Goal: Information Seeking & Learning: Compare options

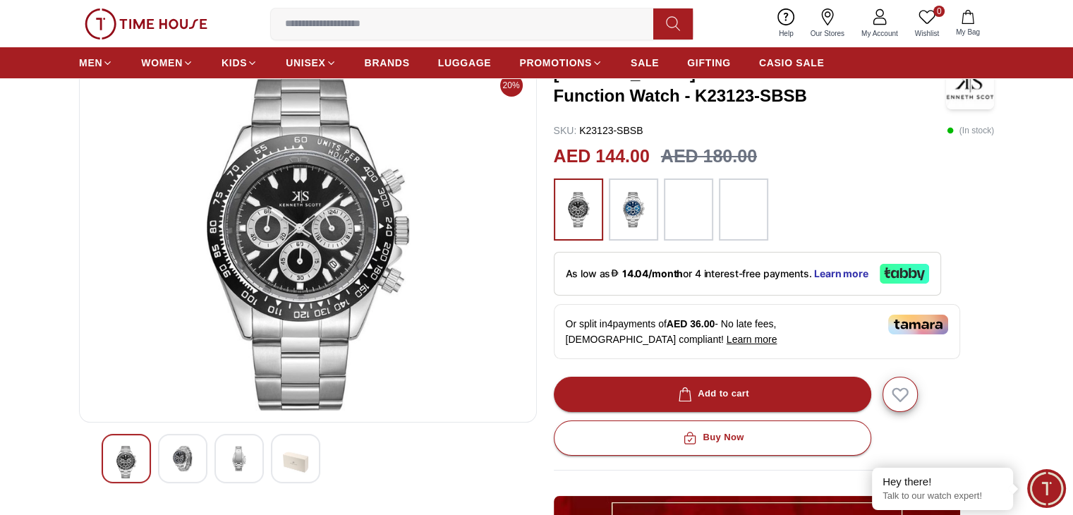
scroll to position [71, 0]
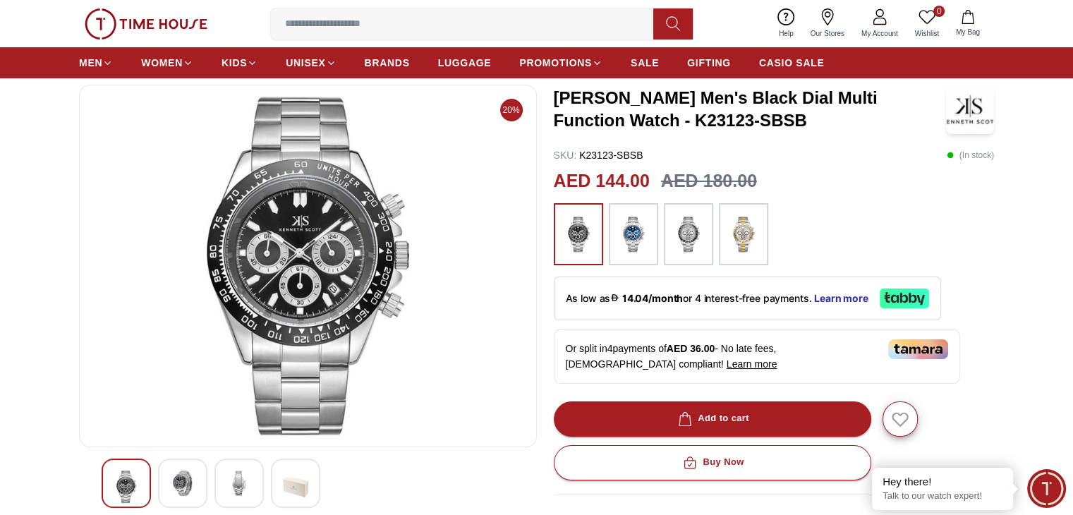
click at [274, 250] on img at bounding box center [308, 266] width 434 height 339
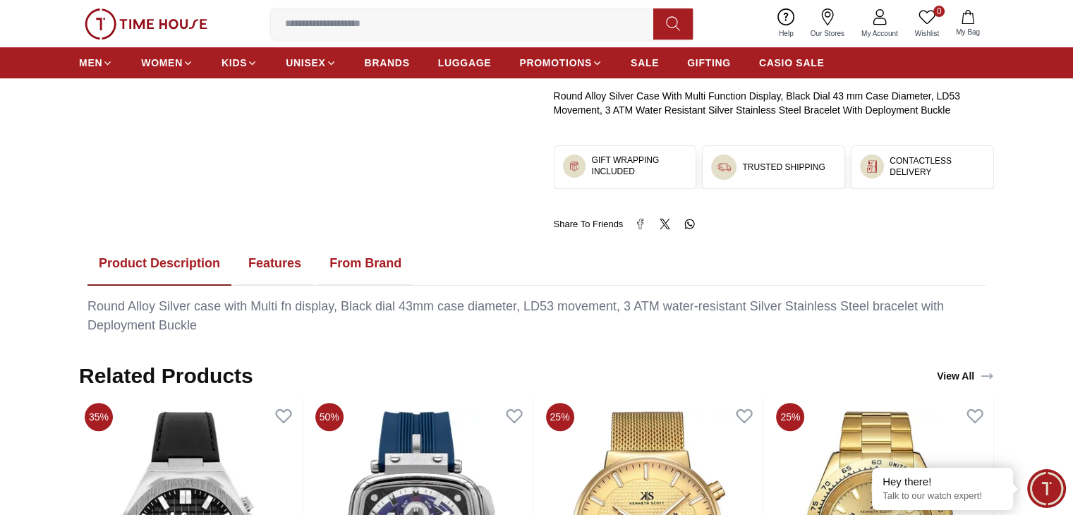
scroll to position [635, 0]
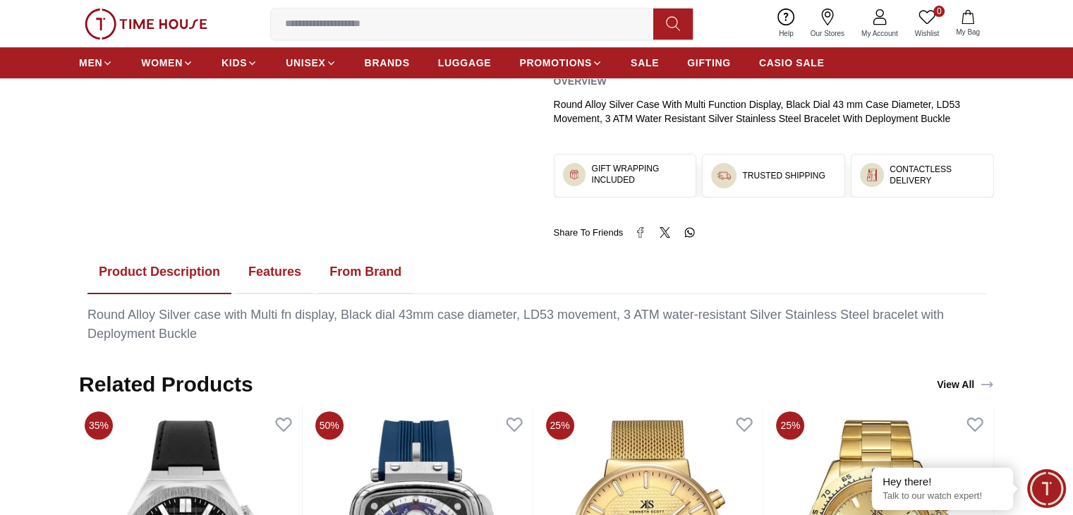
click at [268, 275] on button "Features" at bounding box center [274, 272] width 75 height 44
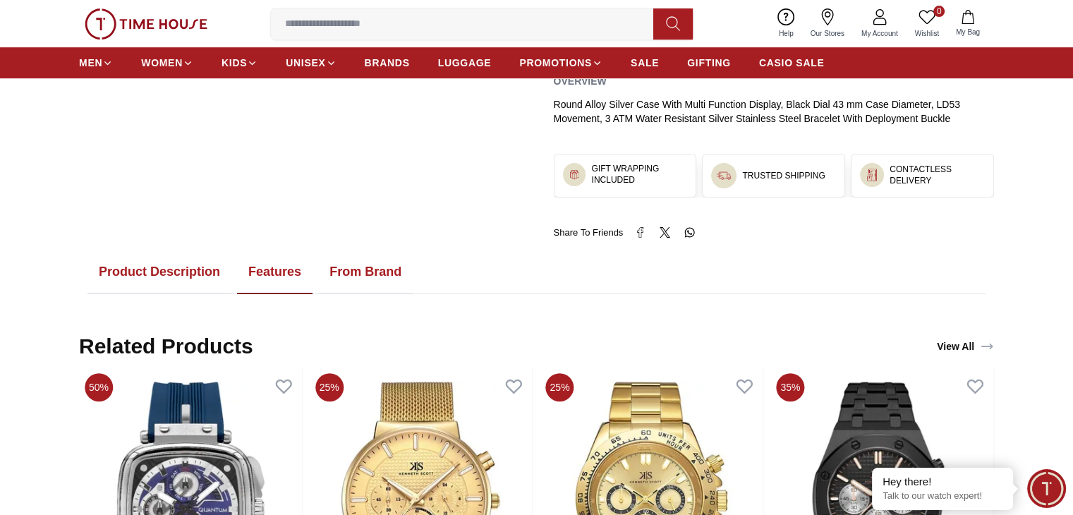
click at [181, 279] on button "Product Description" at bounding box center [159, 272] width 144 height 44
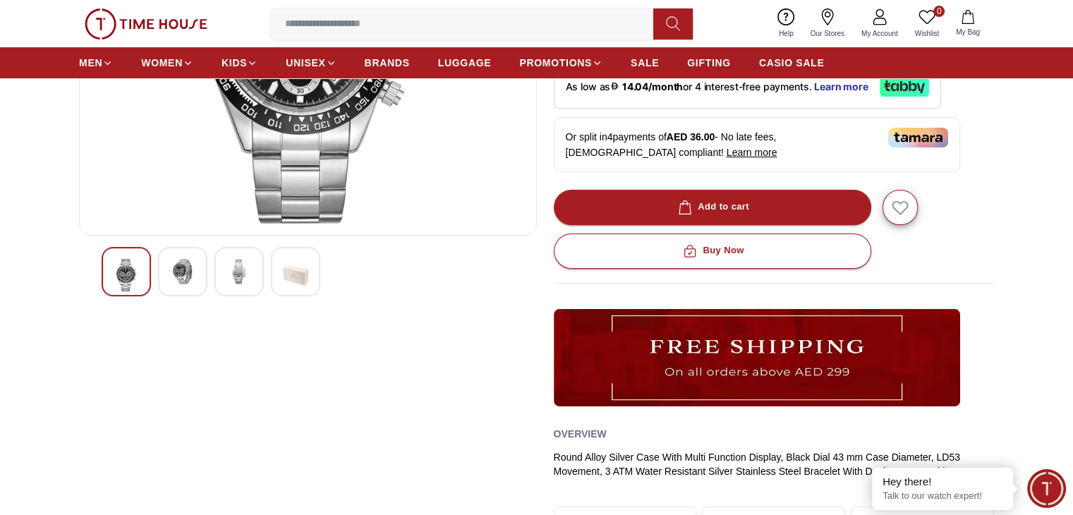
scroll to position [0, 0]
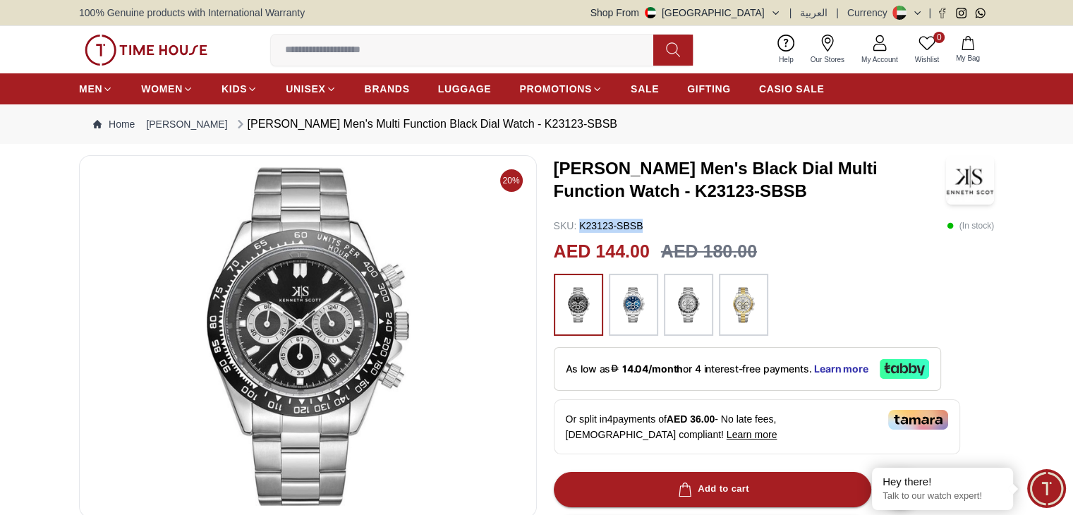
drag, startPoint x: 581, startPoint y: 224, endPoint x: 670, endPoint y: 224, distance: 88.2
click at [670, 224] on div "SKU : K23123-SBSB ( In stock )" at bounding box center [774, 226] width 441 height 14
copy p "K23123-SBSB"
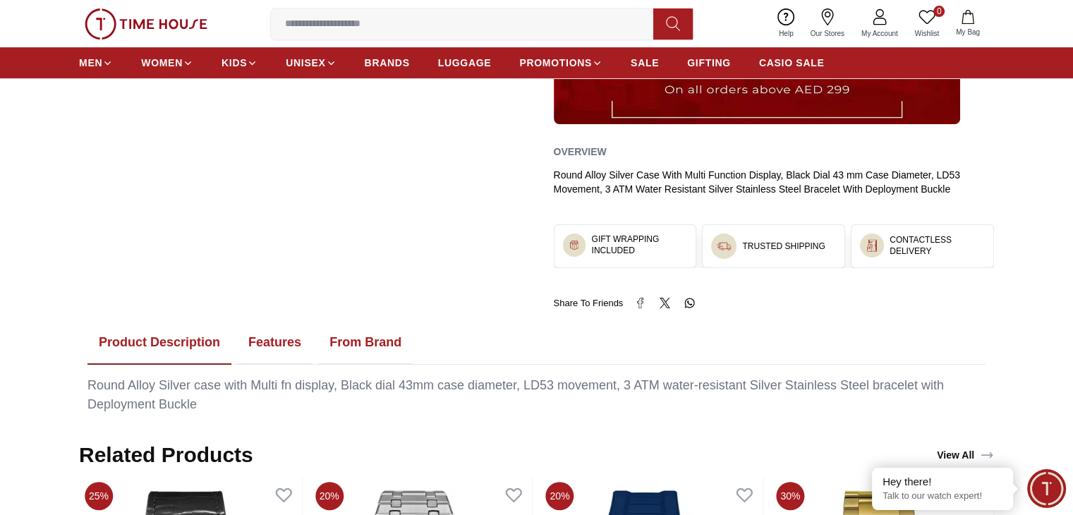
scroll to position [635, 0]
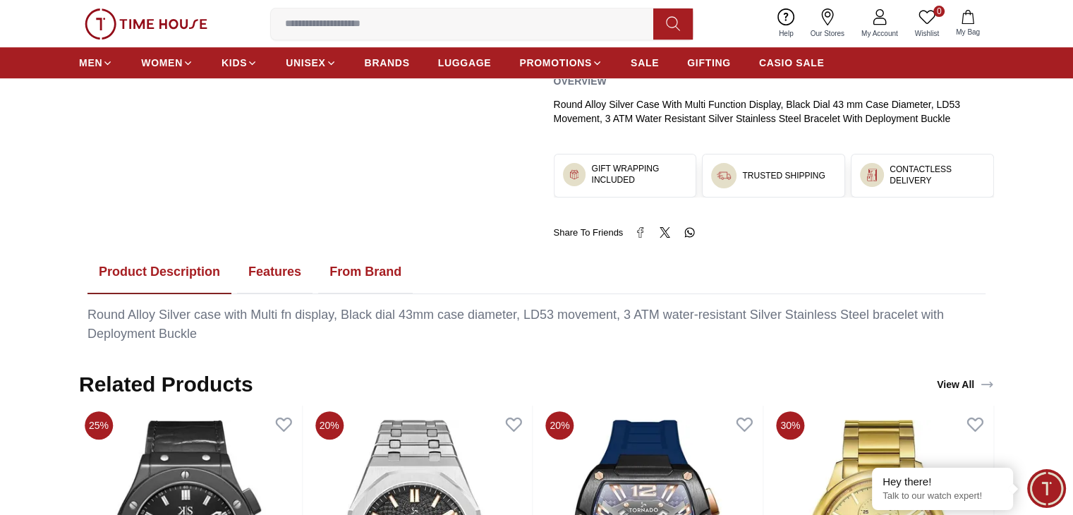
click at [282, 277] on button "Features" at bounding box center [274, 272] width 75 height 44
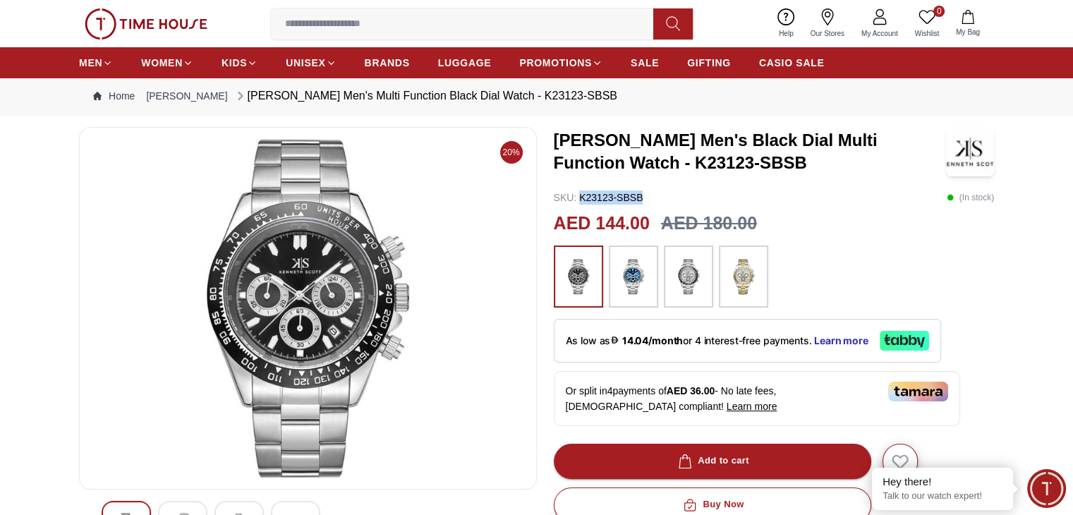
scroll to position [0, 0]
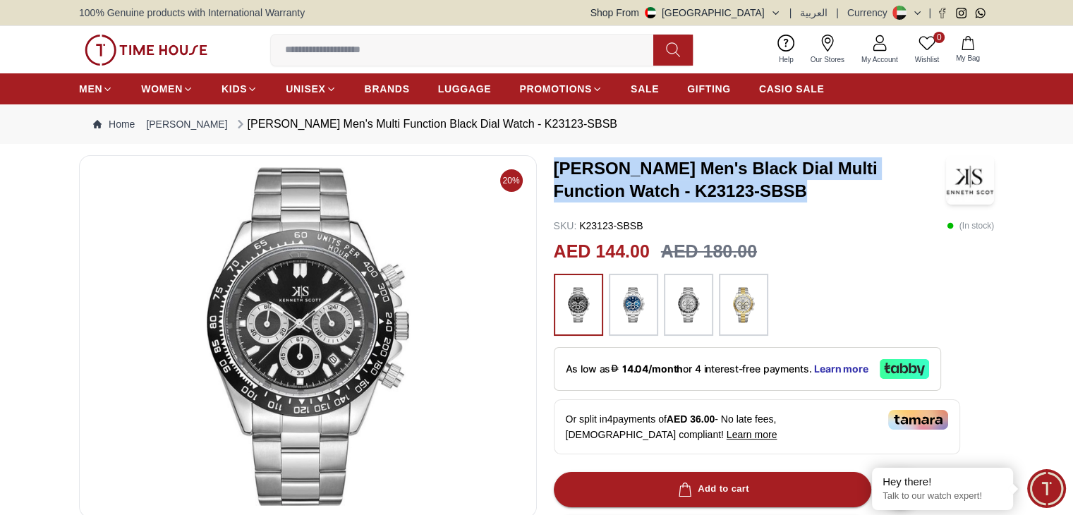
drag, startPoint x: 557, startPoint y: 169, endPoint x: 738, endPoint y: 193, distance: 182.9
click at [738, 193] on h3 "[PERSON_NAME] Men's Black Dial Multi Function Watch - K23123-SBSB" at bounding box center [750, 179] width 392 height 45
copy h3 "[PERSON_NAME] Men's Black Dial Multi Function Watch - K23123-SBSB"
click at [635, 321] on img at bounding box center [633, 305] width 35 height 48
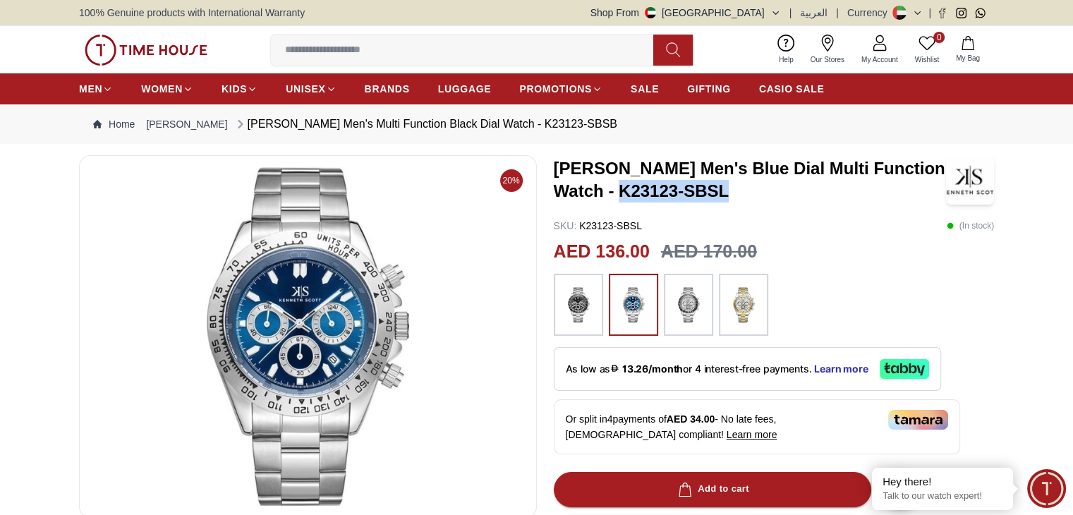
drag, startPoint x: 622, startPoint y: 191, endPoint x: 728, endPoint y: 191, distance: 105.8
click at [728, 191] on h3 "[PERSON_NAME] Men's Blue Dial Multi Function Watch - K23123-SBSL" at bounding box center [750, 179] width 392 height 45
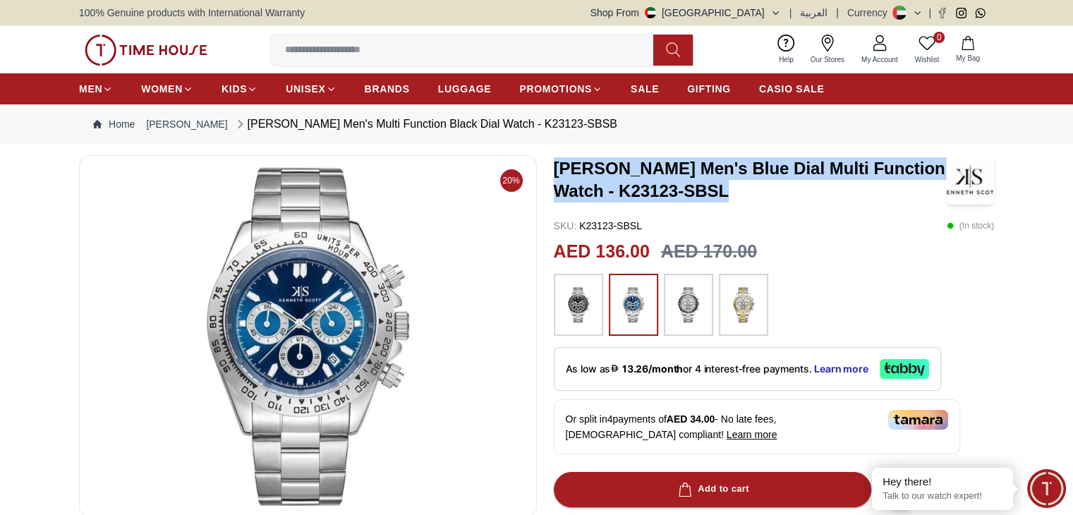
drag, startPoint x: 555, startPoint y: 162, endPoint x: 739, endPoint y: 190, distance: 185.5
click at [739, 191] on h3 "[PERSON_NAME] Men's Blue Dial Multi Function Watch - K23123-SBSL" at bounding box center [750, 179] width 392 height 45
copy h3 "[PERSON_NAME] Men's Blue Dial Multi Function Watch - K23123-SBSL"
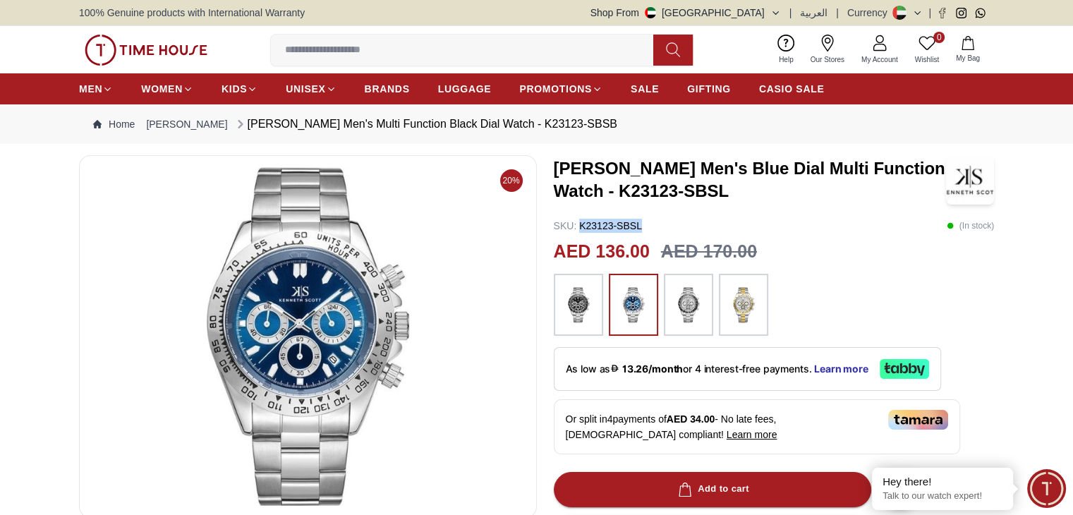
drag, startPoint x: 581, startPoint y: 222, endPoint x: 648, endPoint y: 222, distance: 66.3
click at [648, 222] on div "SKU : K23123-SBSL ( In stock )" at bounding box center [774, 226] width 441 height 14
copy p "K23123-SBSL"
click at [700, 320] on img at bounding box center [688, 305] width 35 height 48
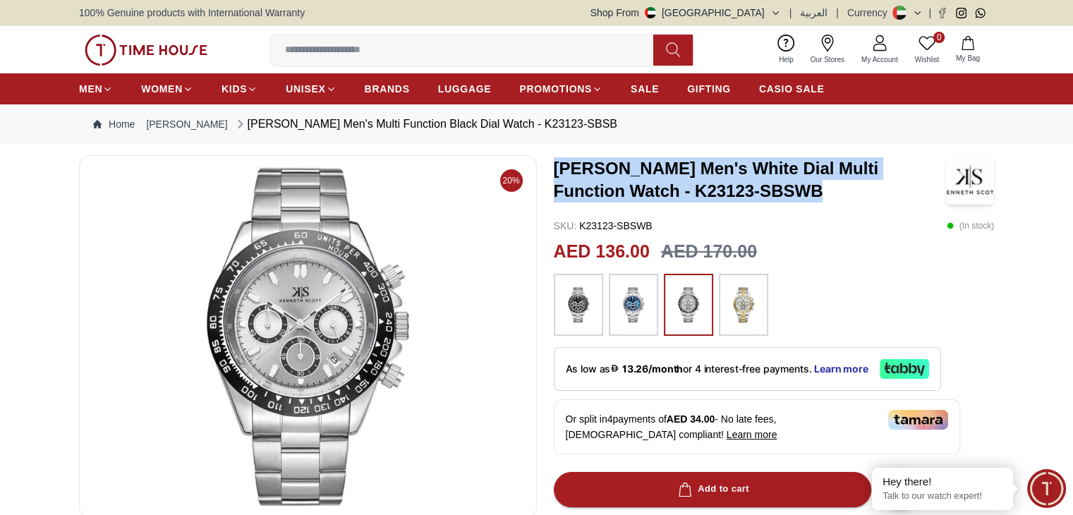
drag, startPoint x: 559, startPoint y: 163, endPoint x: 760, endPoint y: 186, distance: 202.4
click at [760, 186] on h3 "[PERSON_NAME] Men's White Dial Multi Function Watch - K23123-SBSWB" at bounding box center [750, 179] width 392 height 45
copy h3 "[PERSON_NAME] Men's White Dial Multi Function Watch - K23123-SBSWB"
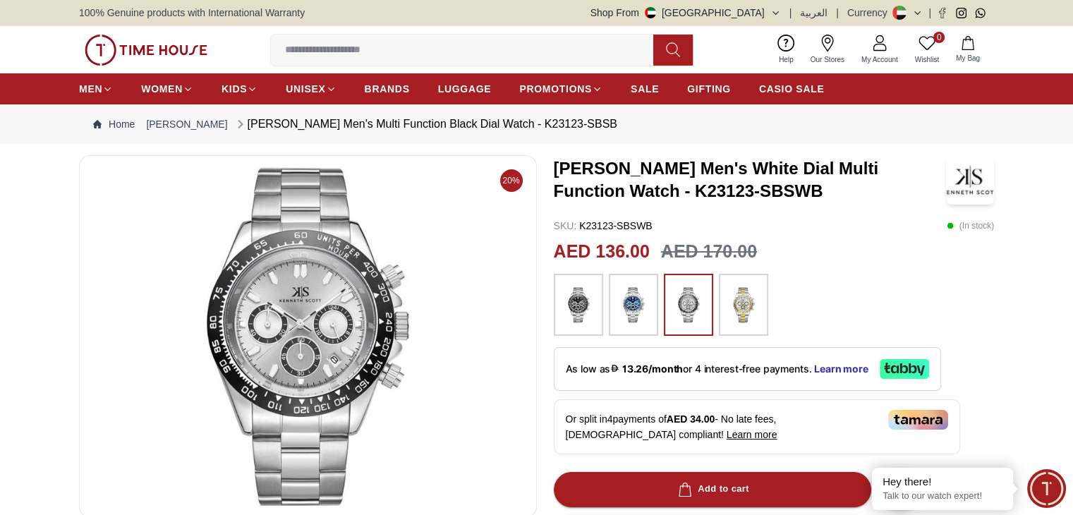
click at [813, 270] on div "[PERSON_NAME] Men's White Dial Multi Function Watch - K23123-SBSWB SKU : K23123…" at bounding box center [774, 514] width 441 height 719
drag, startPoint x: 581, startPoint y: 224, endPoint x: 661, endPoint y: 221, distance: 79.8
click at [661, 221] on div "SKU : K23123-SBSWB ( In stock )" at bounding box center [774, 226] width 441 height 14
copy p "K23123-SBSWB"
click at [742, 307] on img at bounding box center [743, 305] width 35 height 48
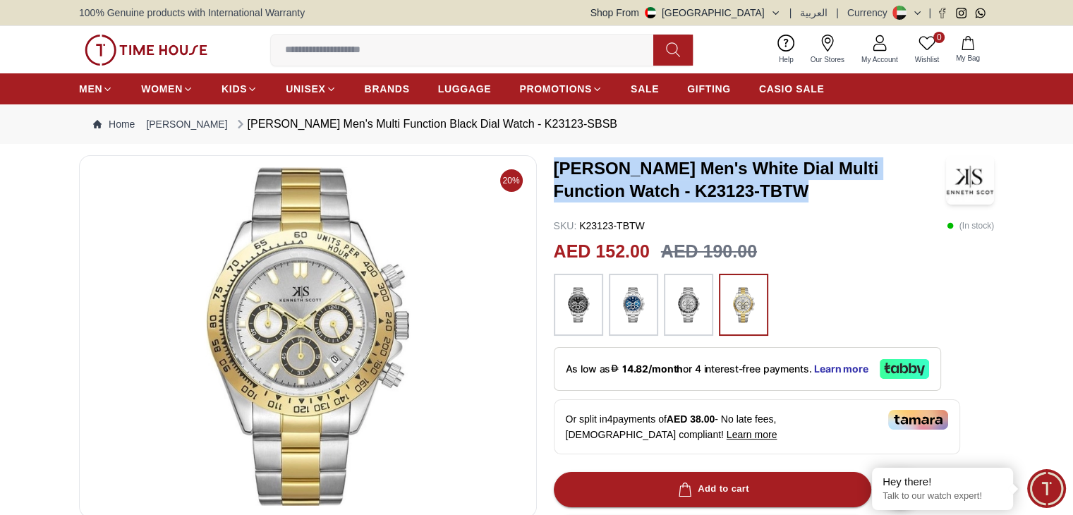
drag, startPoint x: 556, startPoint y: 166, endPoint x: 745, endPoint y: 193, distance: 191.1
click at [745, 193] on h3 "[PERSON_NAME] Men's White Dial Multi Function Watch - K23123-TBTW" at bounding box center [750, 179] width 392 height 45
copy h3 "[PERSON_NAME] Men's White Dial Multi Function Watch - K23123-TBTW"
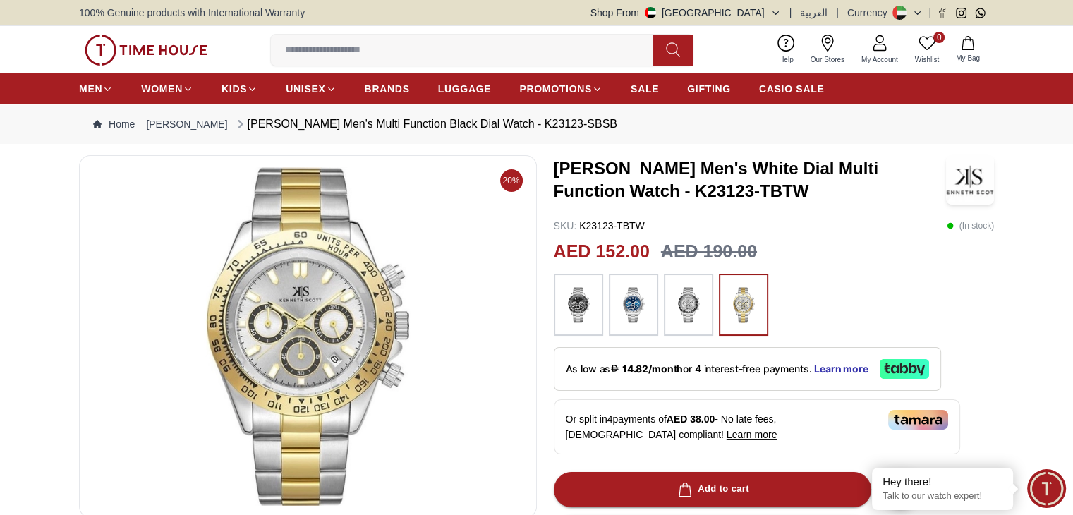
click at [793, 244] on div "AED 152.00 AED 190.00" at bounding box center [774, 251] width 441 height 27
drag, startPoint x: 584, startPoint y: 224, endPoint x: 666, endPoint y: 224, distance: 81.8
click at [666, 224] on div "SKU : K23123-TBTW ( In stock )" at bounding box center [774, 226] width 441 height 14
copy p "K23123-TBTW"
click at [339, 59] on input at bounding box center [468, 50] width 394 height 28
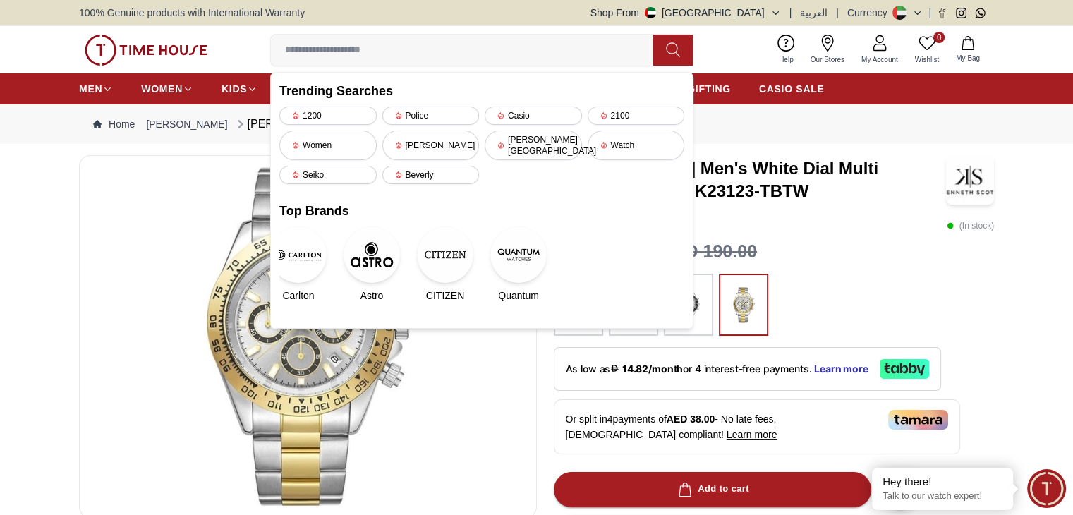
paste input "**********"
type input "**********"
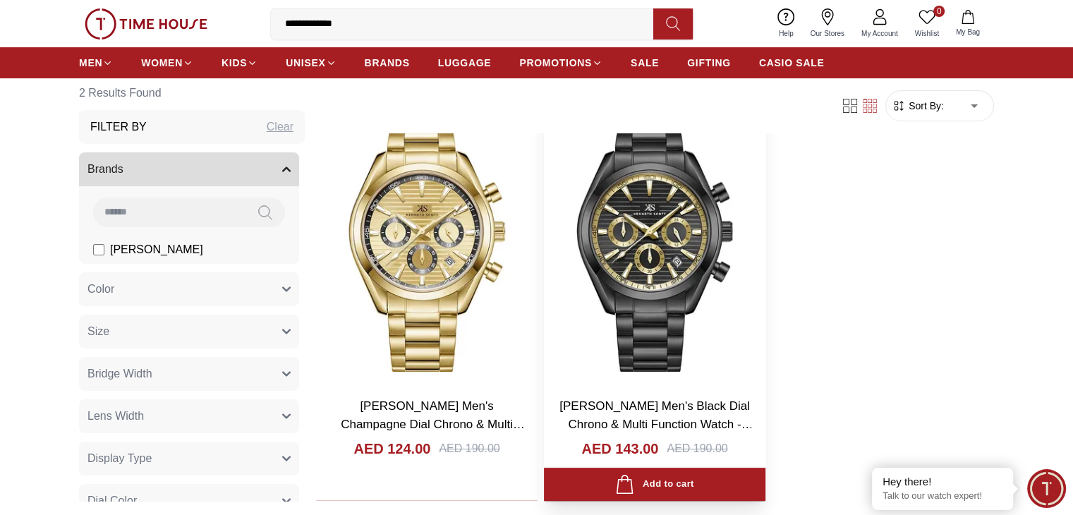
scroll to position [141, 0]
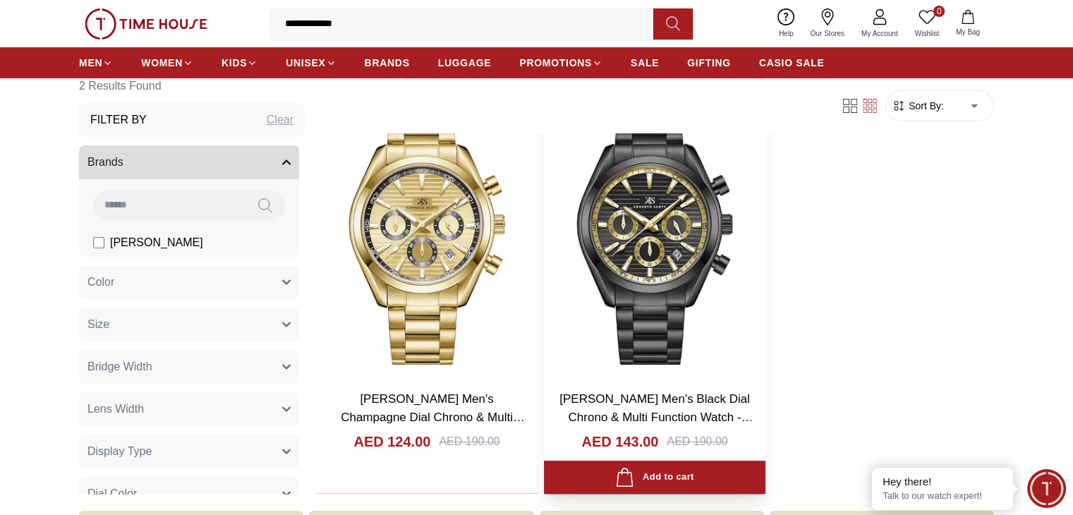
click at [574, 390] on h3 "[PERSON_NAME] Men's Black Dial Chrono & Multi Function Watch - K23150-BBBBG" at bounding box center [654, 408] width 193 height 36
click at [569, 392] on link "[PERSON_NAME] Men's Black Dial Chrono & Multi Function Watch - K23150-BBBBG" at bounding box center [655, 416] width 193 height 49
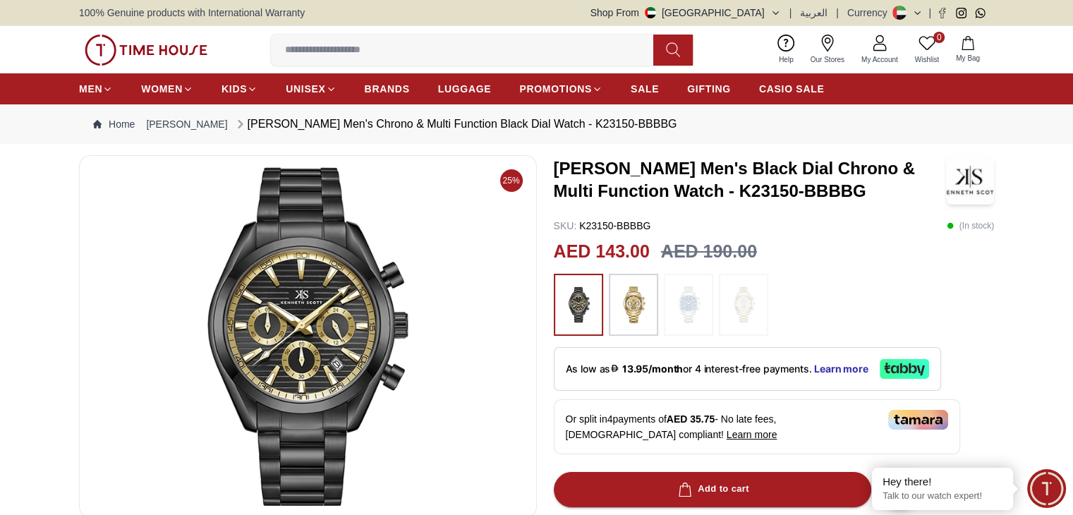
click at [691, 308] on img at bounding box center [688, 305] width 35 height 48
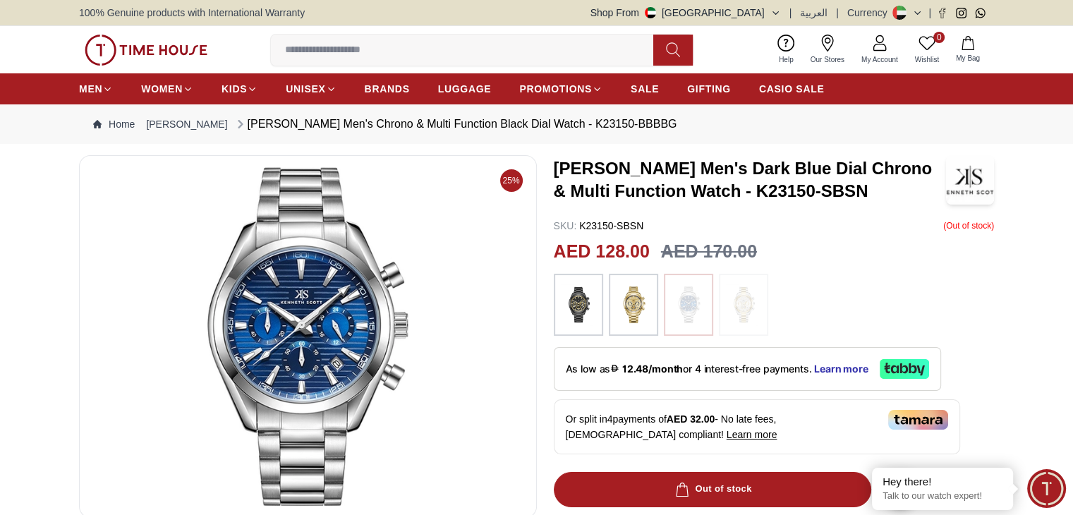
click at [588, 305] on img at bounding box center [578, 305] width 35 height 48
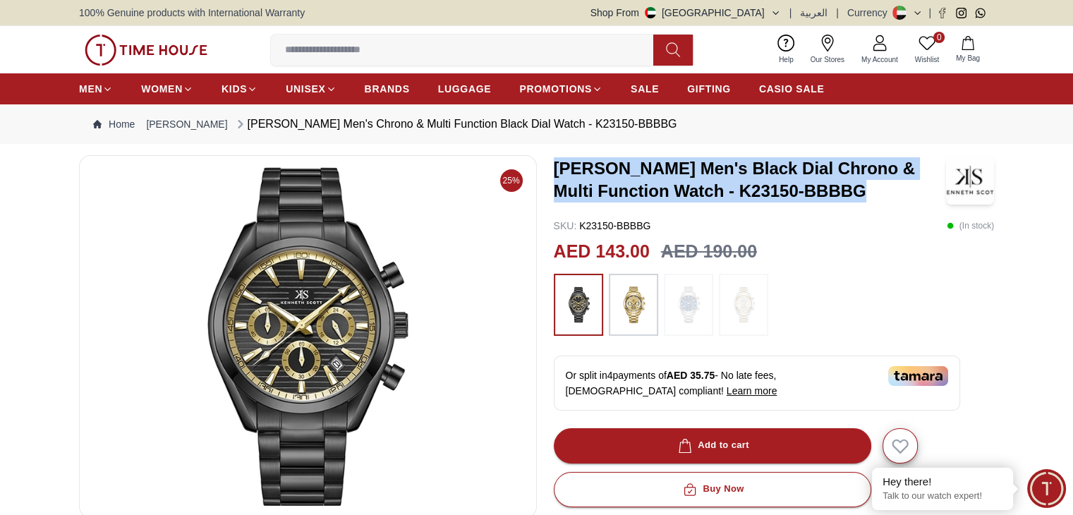
drag, startPoint x: 556, startPoint y: 167, endPoint x: 843, endPoint y: 190, distance: 288.1
click at [843, 190] on h3 "[PERSON_NAME] Men's Black Dial Chrono & Multi Function Watch - K23150-BBBBG" at bounding box center [750, 179] width 392 height 45
copy h3 "[PERSON_NAME] Men's Black Dial Chrono & Multi Function Watch - K23150-BBBBG"
click at [638, 307] on img at bounding box center [633, 305] width 35 height 48
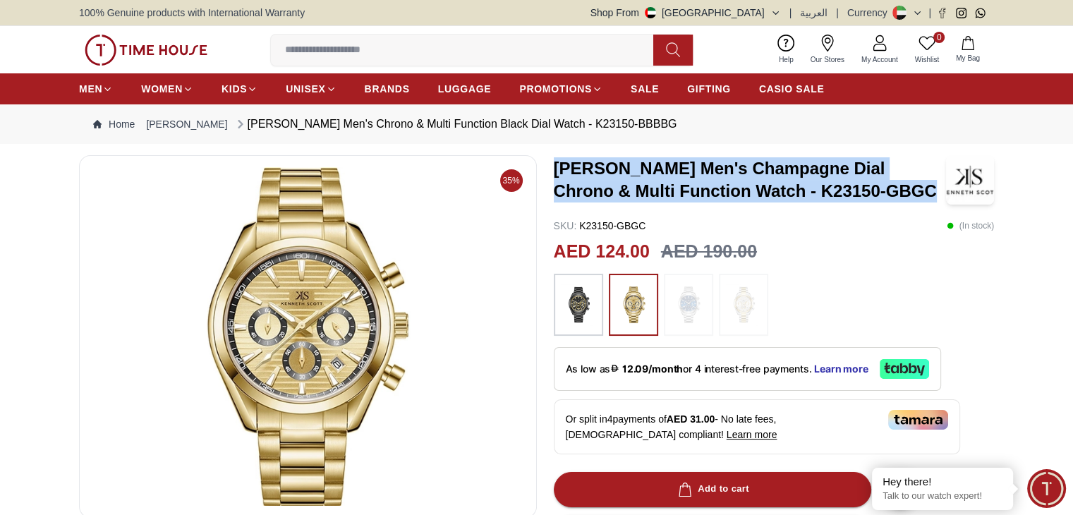
drag, startPoint x: 553, startPoint y: 164, endPoint x: 864, endPoint y: 197, distance: 312.1
click at [864, 197] on h3 "[PERSON_NAME] Men's Champagne Dial Chrono & Multi Function Watch - K23150-GBGC" at bounding box center [750, 179] width 392 height 45
copy h3 "[PERSON_NAME] Men's Champagne Dial Chrono & Multi Function Watch - K23150-GBGC"
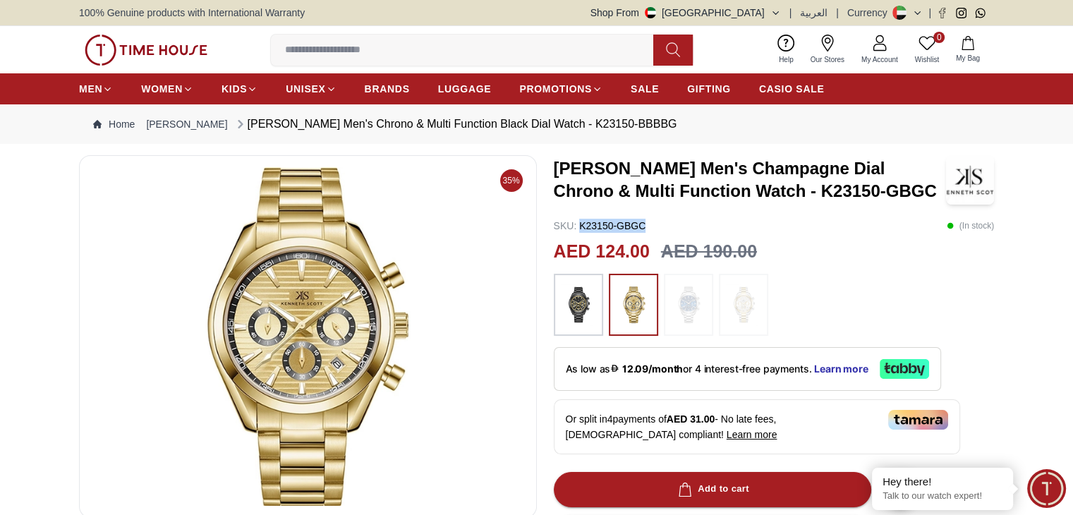
drag, startPoint x: 581, startPoint y: 221, endPoint x: 670, endPoint y: 227, distance: 89.1
click at [670, 227] on div "SKU : K23150-GBGC ( In stock )" at bounding box center [774, 226] width 441 height 14
click at [590, 309] on img at bounding box center [578, 305] width 35 height 48
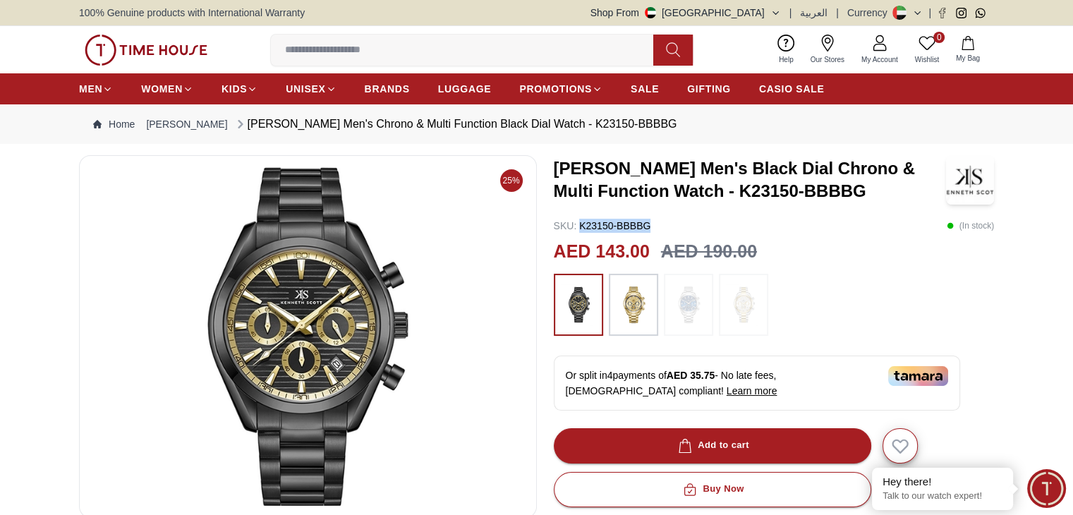
drag, startPoint x: 579, startPoint y: 224, endPoint x: 660, endPoint y: 224, distance: 80.4
click at [660, 224] on div "SKU : K23150-BBBBG ( In stock )" at bounding box center [774, 226] width 441 height 14
click at [635, 327] on img at bounding box center [633, 305] width 35 height 48
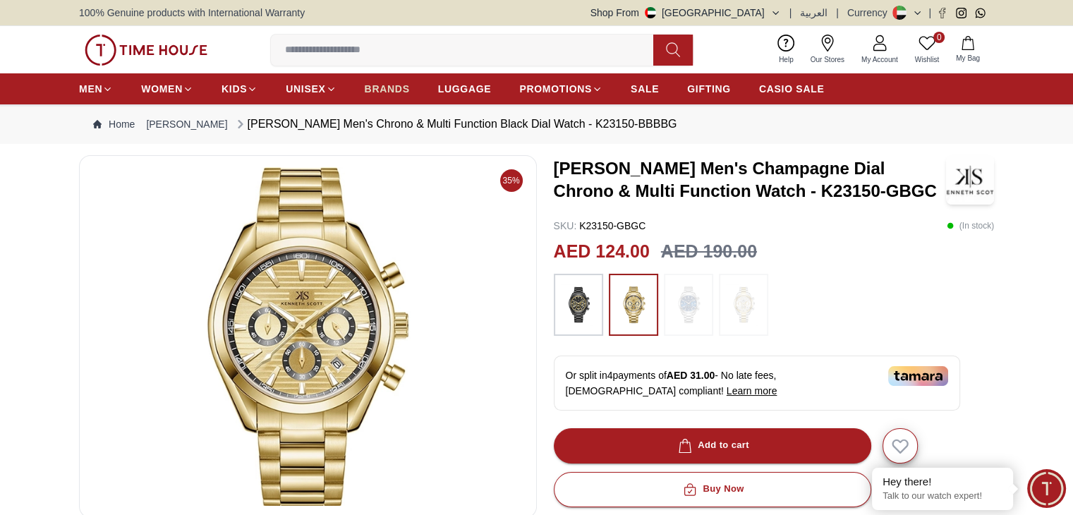
click at [389, 87] on span "BRANDS" at bounding box center [387, 89] width 45 height 14
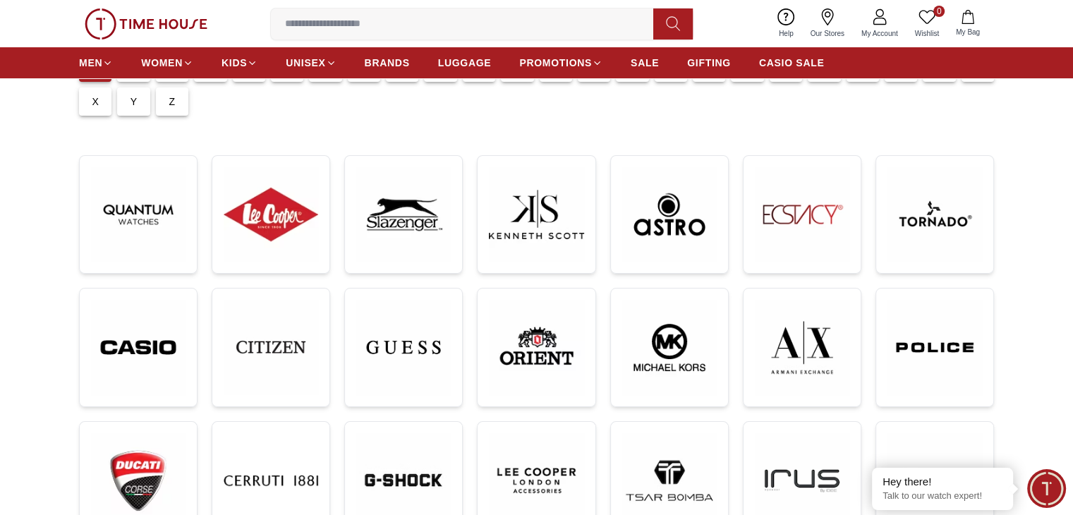
scroll to position [141, 0]
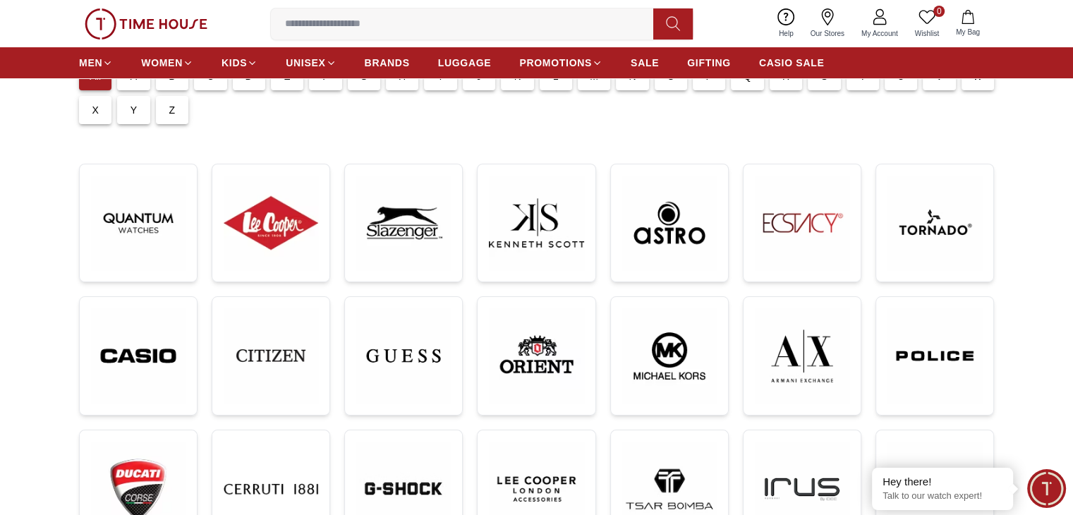
click at [595, 248] on link at bounding box center [536, 223] width 119 height 119
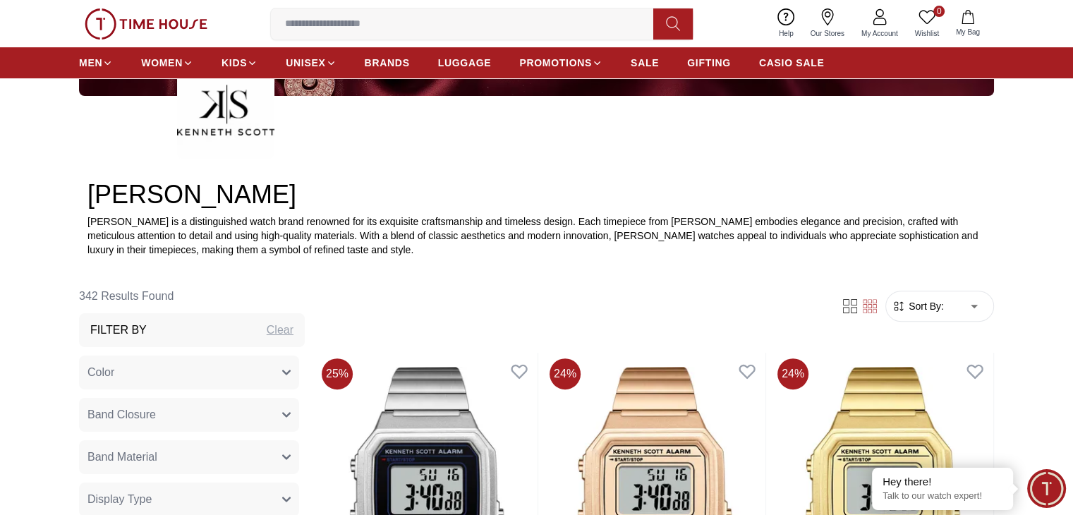
scroll to position [282, 0]
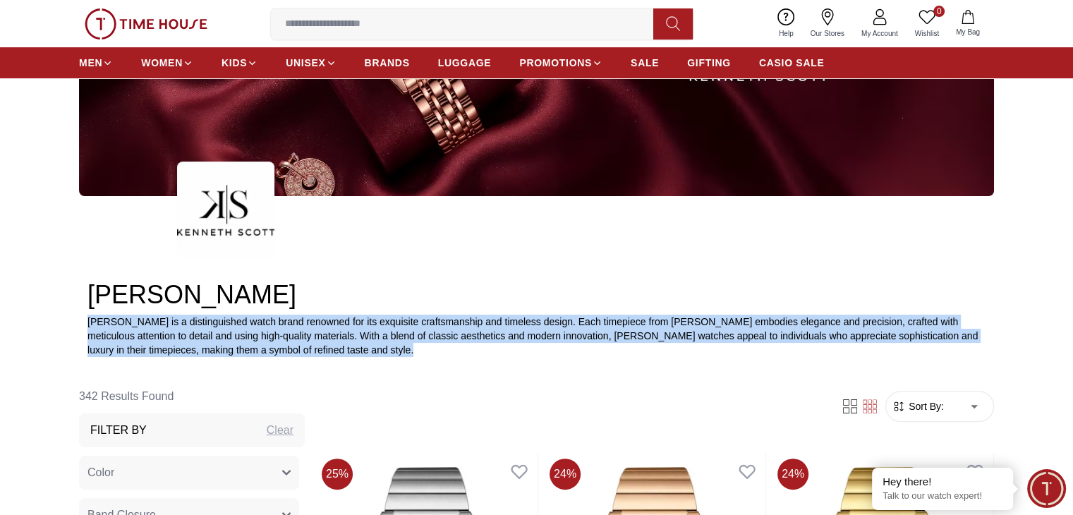
drag, startPoint x: 87, startPoint y: 321, endPoint x: 353, endPoint y: 348, distance: 266.6
click at [353, 348] on p "[PERSON_NAME] is a distinguished watch brand renowned for its exquisite craftsm…" at bounding box center [536, 336] width 898 height 42
